Goal: Information Seeking & Learning: Learn about a topic

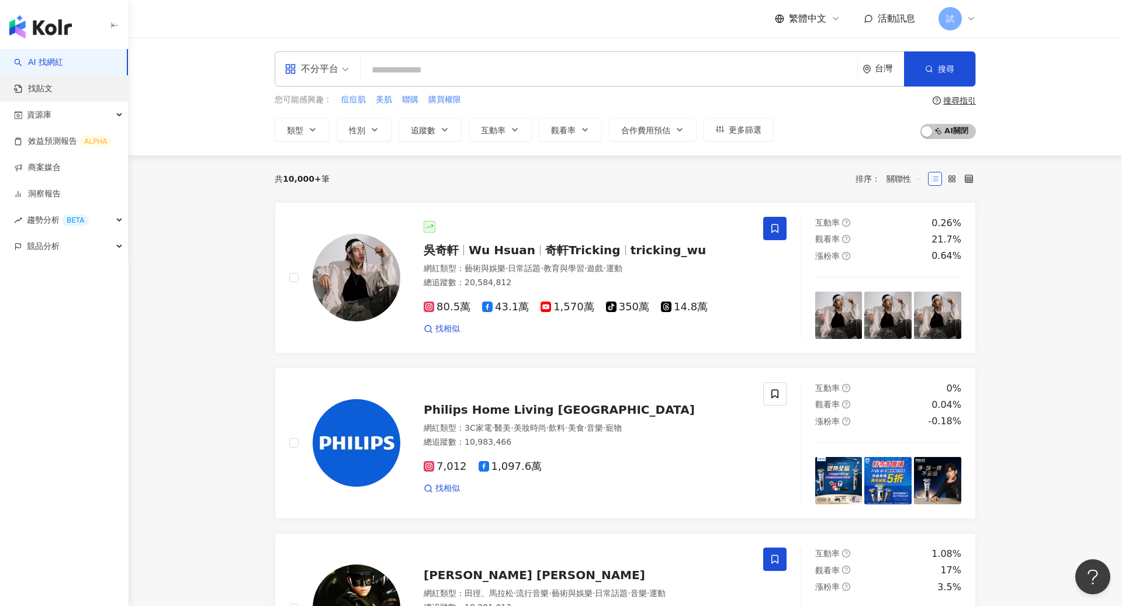
click at [53, 95] on link "找貼文" at bounding box center [33, 89] width 39 height 12
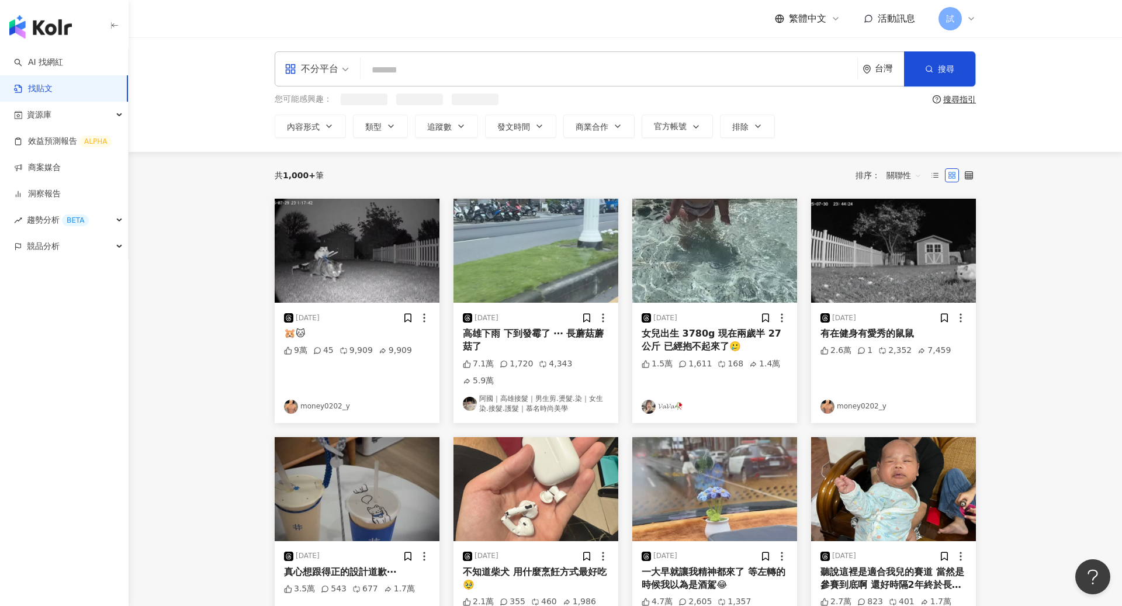
click at [491, 78] on input "search" at bounding box center [609, 69] width 488 height 25
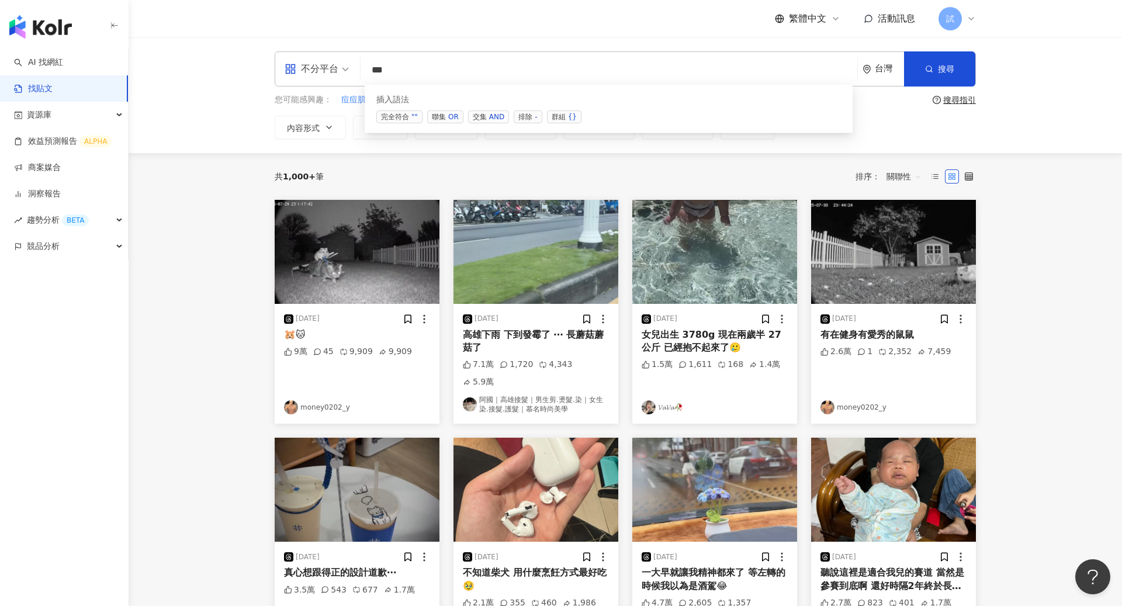
click at [448, 114] on div "OR" at bounding box center [453, 117] width 11 height 12
type input "********"
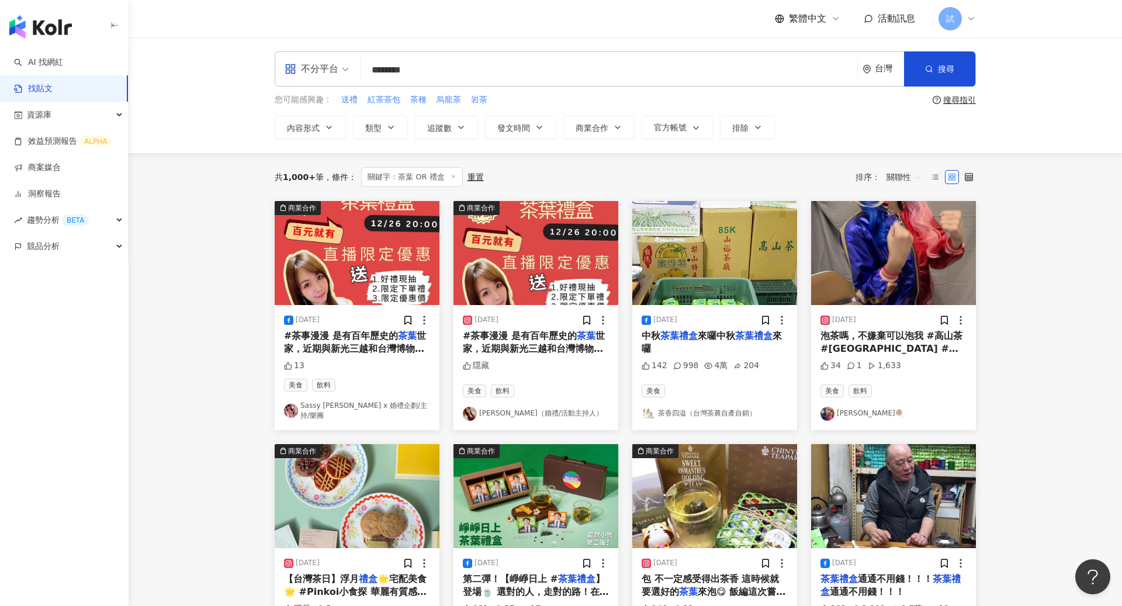
click at [899, 174] on span "關聯性" at bounding box center [904, 177] width 35 height 19
click at [911, 293] on div "發文時間" at bounding box center [906, 299] width 33 height 13
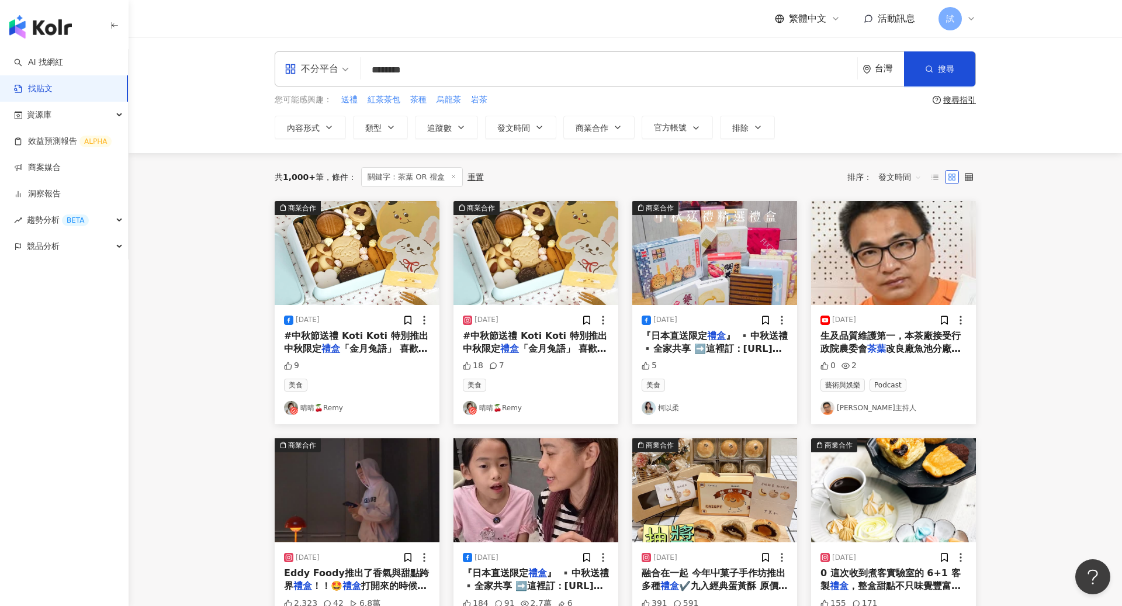
click at [905, 175] on span "發文時間" at bounding box center [900, 177] width 43 height 19
click at [906, 292] on div "發文時間" at bounding box center [899, 300] width 51 height 20
click at [706, 230] on img at bounding box center [714, 253] width 165 height 104
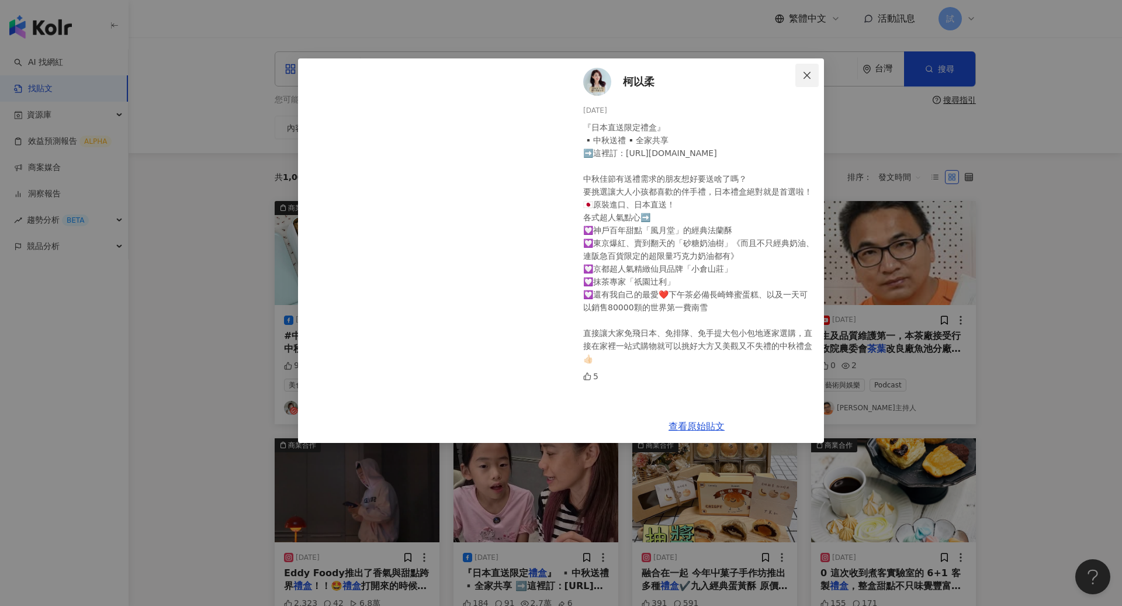
click at [802, 71] on span "Close" at bounding box center [807, 75] width 23 height 9
